Goal: Book appointment/travel/reservation

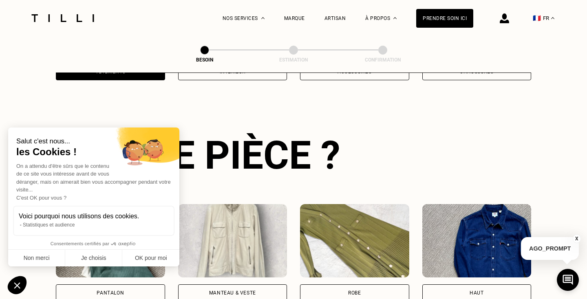
scroll to position [265, 0]
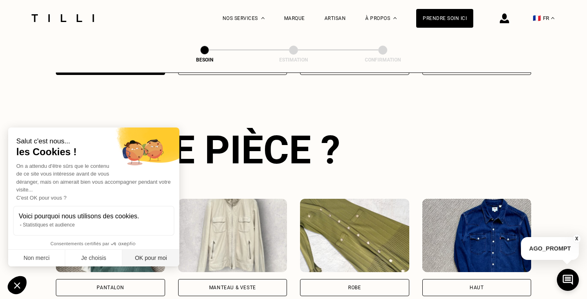
click at [144, 263] on button "OK pour moi" at bounding box center [150, 258] width 57 height 17
checkbox input "true"
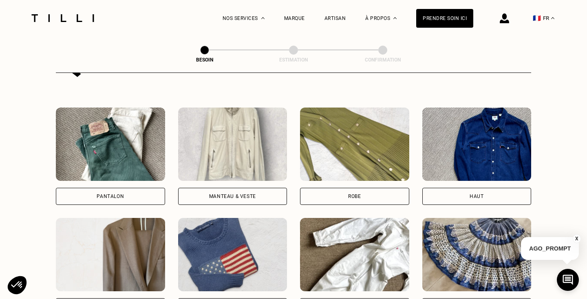
scroll to position [374, 0]
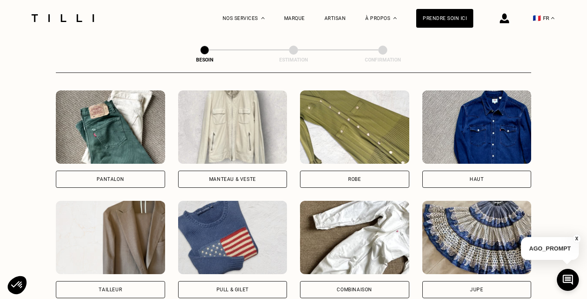
click at [133, 171] on div "Pantalon" at bounding box center [110, 179] width 109 height 17
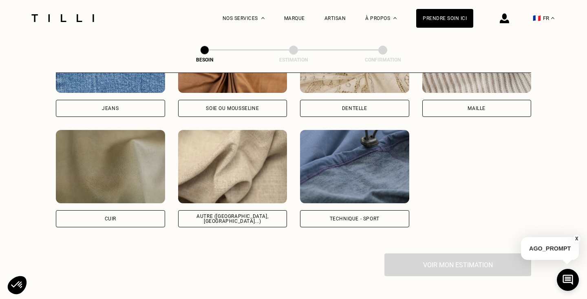
scroll to position [941, 0]
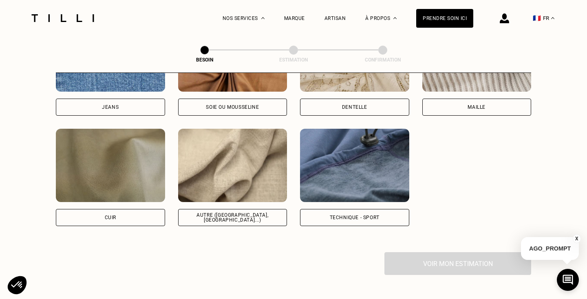
click at [373, 214] on div "Technique - Sport" at bounding box center [354, 217] width 109 height 17
select select "FR"
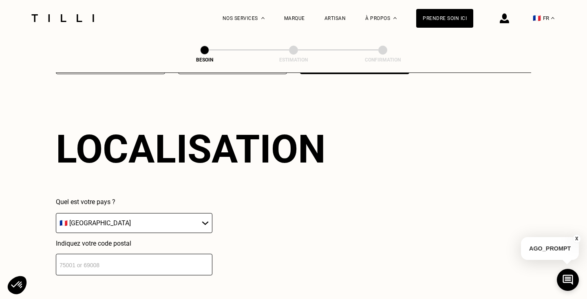
scroll to position [1204, 0]
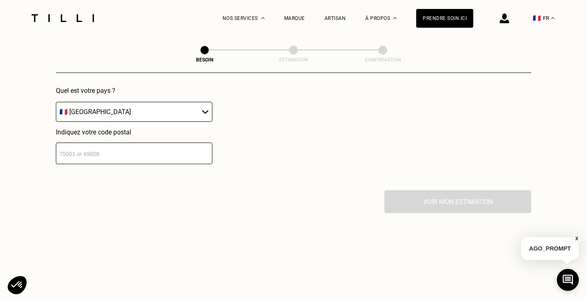
click at [178, 146] on input "number" at bounding box center [134, 154] width 156 height 22
type input "93200"
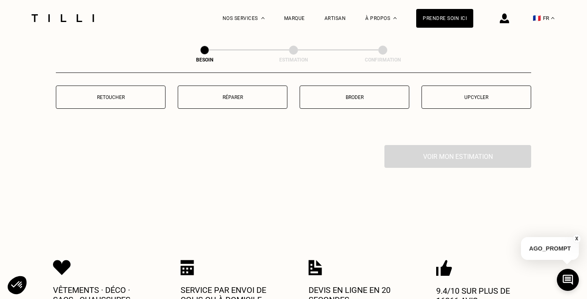
scroll to position [1456, 0]
click at [130, 95] on p "Retoucher" at bounding box center [110, 98] width 101 height 6
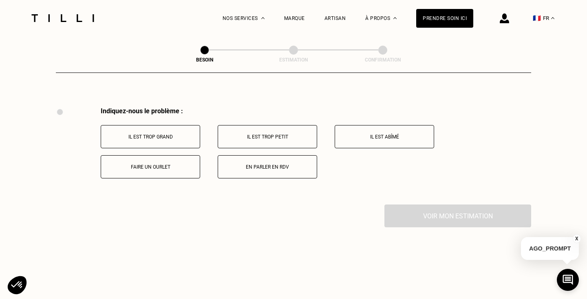
scroll to position [1503, 0]
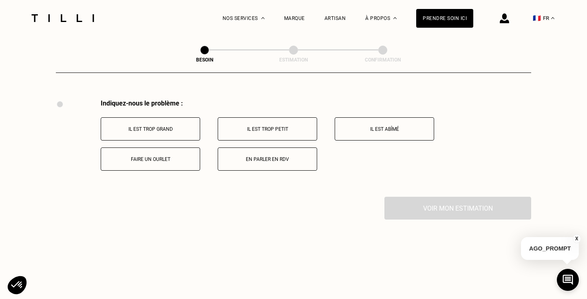
click at [186, 126] on p "Il est trop grand" at bounding box center [150, 129] width 90 height 6
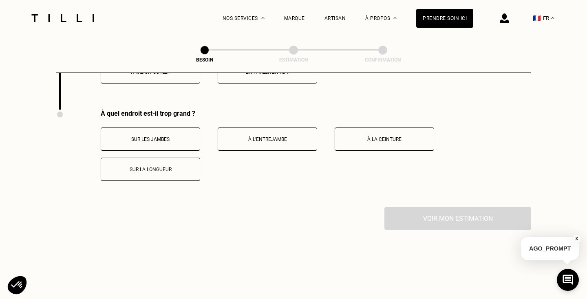
scroll to position [1600, 0]
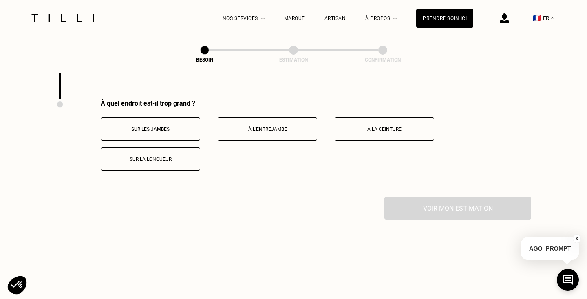
click at [186, 126] on p "Sur les jambes" at bounding box center [150, 129] width 90 height 6
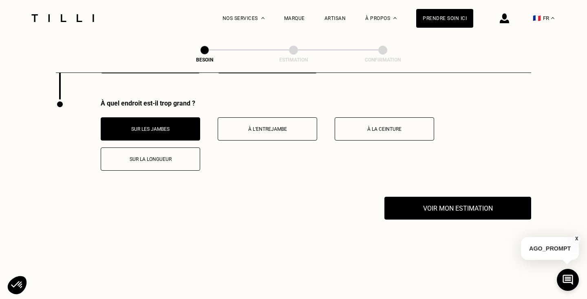
click at [174, 156] on p "Sur la longueur" at bounding box center [150, 159] width 90 height 6
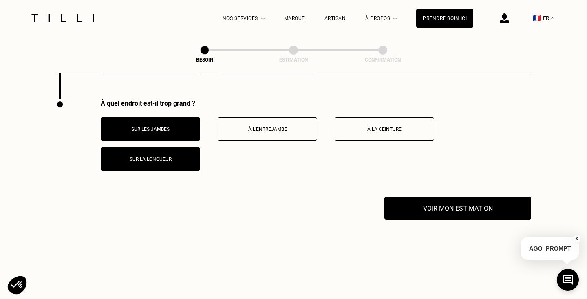
click at [187, 126] on p "Sur les jambes" at bounding box center [150, 129] width 90 height 6
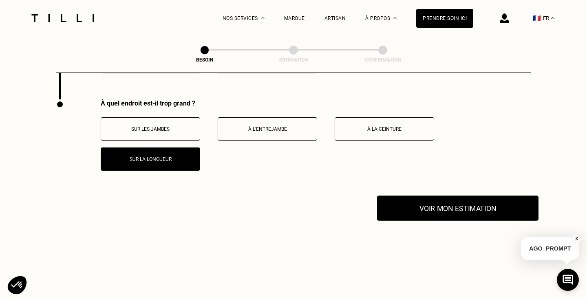
click at [430, 196] on button "Voir mon estimation" at bounding box center [457, 208] width 161 height 25
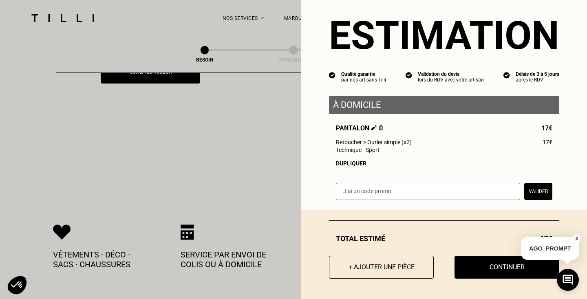
scroll to position [1685, 0]
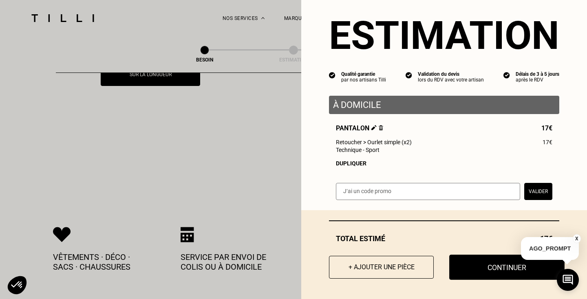
click at [483, 269] on button "Continuer" at bounding box center [506, 267] width 115 height 25
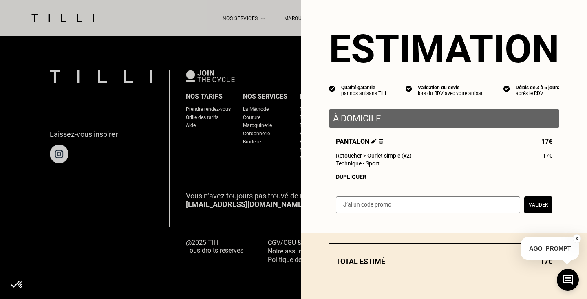
scroll to position [524, 0]
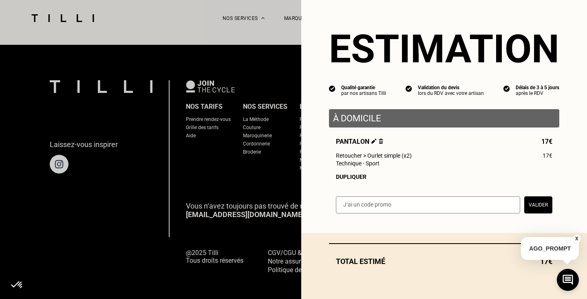
select select "FR"
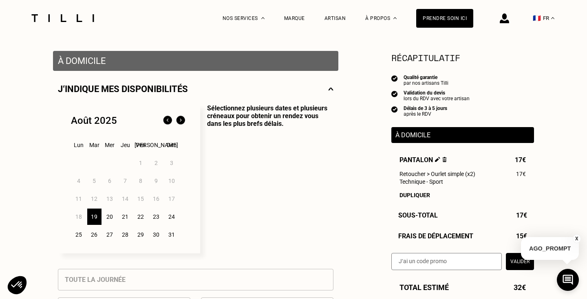
scroll to position [147, 0]
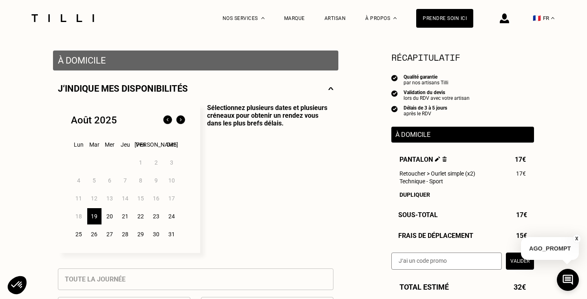
click at [95, 218] on div "19" at bounding box center [94, 216] width 14 height 16
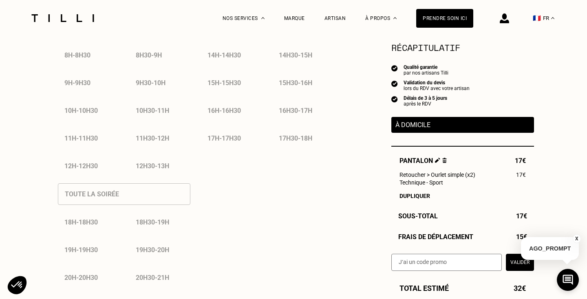
scroll to position [444, 0]
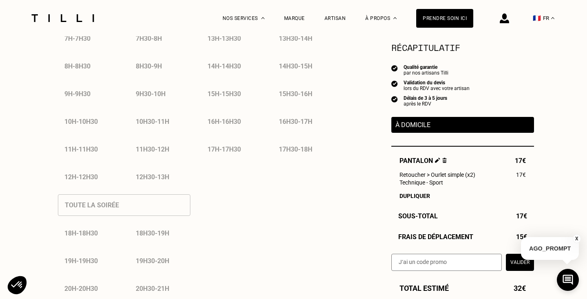
click at [167, 175] on div "12h30 - 13h" at bounding box center [159, 177] width 61 height 21
